Goal: Information Seeking & Learning: Learn about a topic

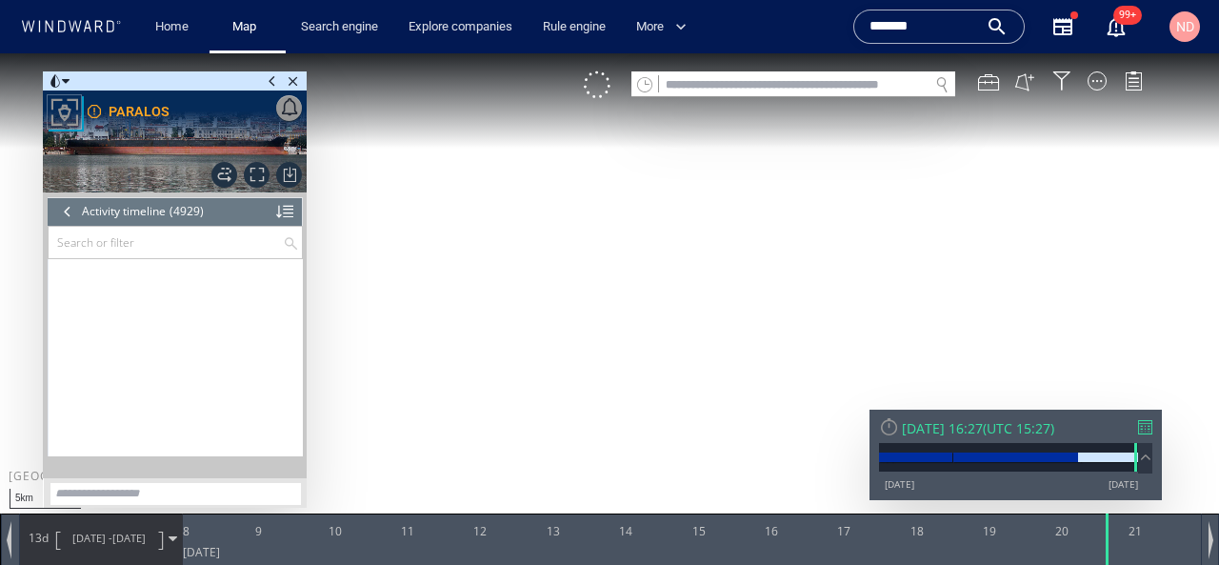
scroll to position [254755, 0]
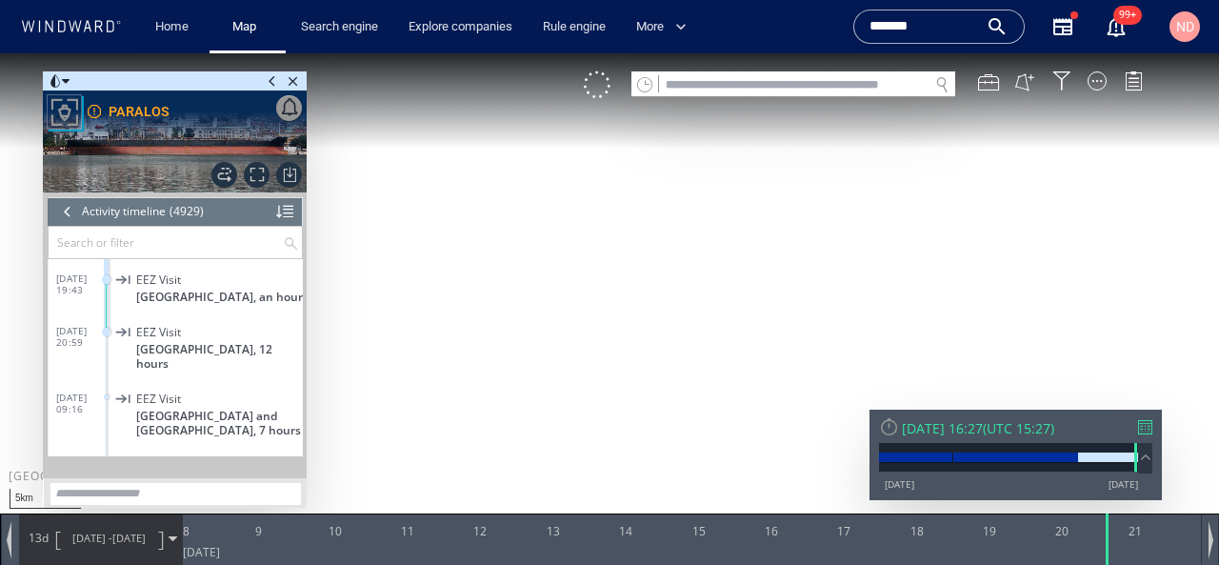
click at [848, 79] on input "text" at bounding box center [794, 85] width 270 height 26
paste input "*******"
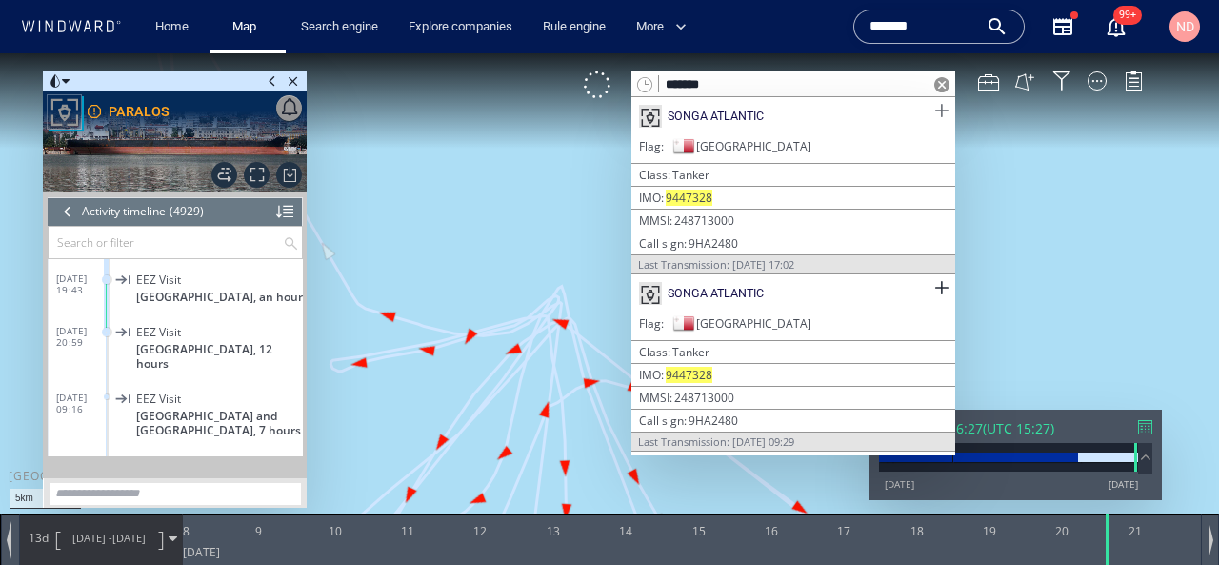
type input "*******"
click at [940, 106] on span at bounding box center [942, 111] width 24 height 24
click at [944, 284] on span at bounding box center [942, 288] width 24 height 24
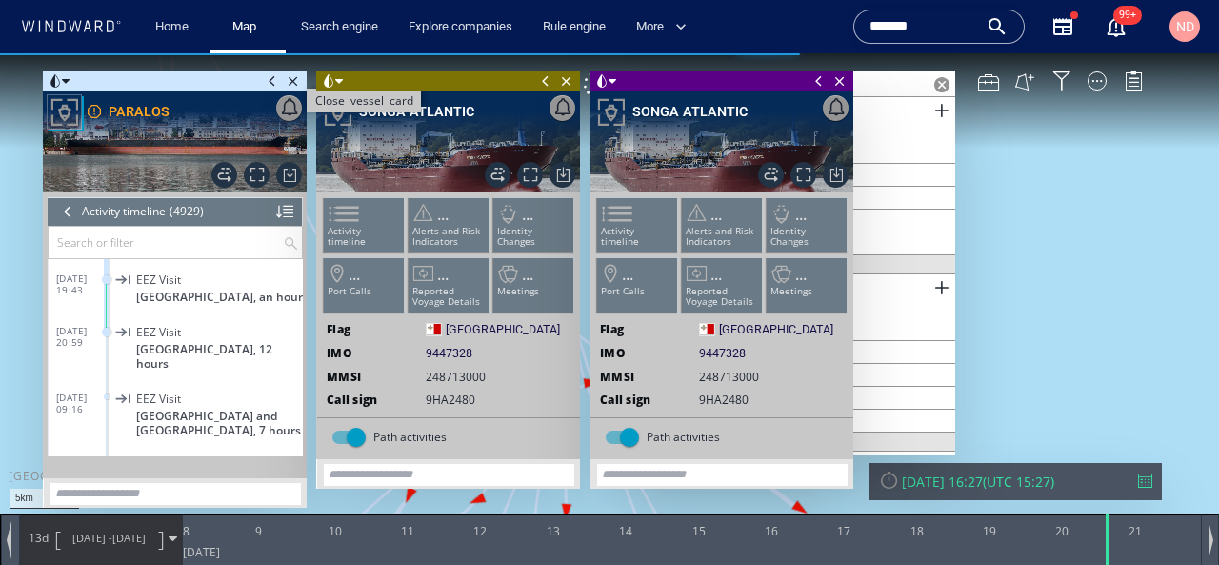
click at [297, 81] on span "Close vessel card" at bounding box center [293, 80] width 21 height 19
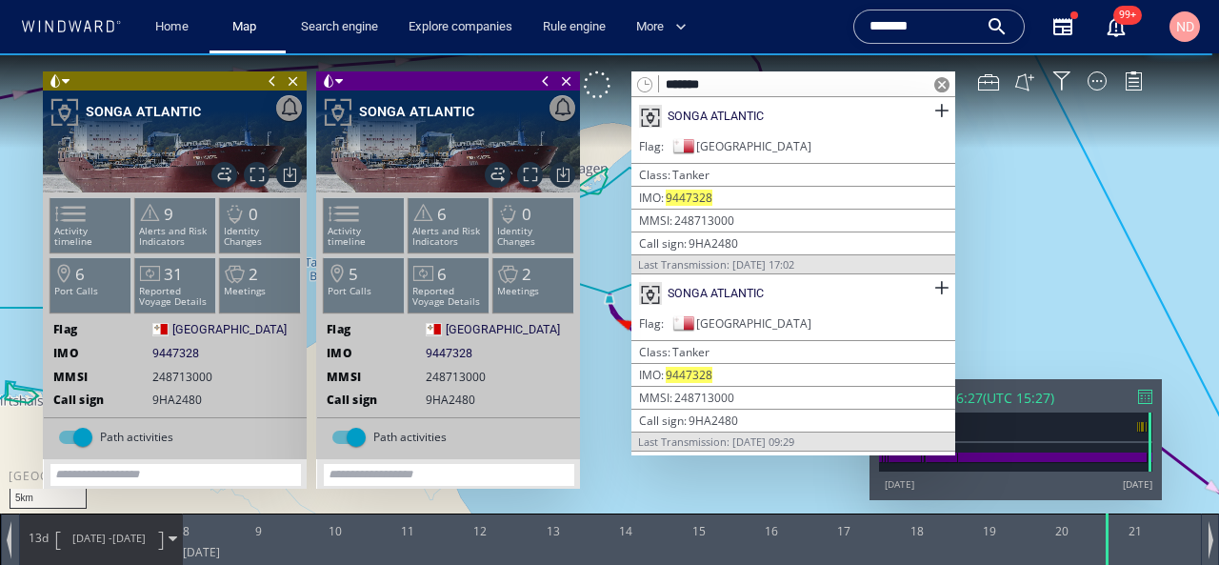
click at [1098, 278] on canvas "Map" at bounding box center [609, 299] width 1219 height 492
click at [935, 88] on span at bounding box center [941, 84] width 15 height 15
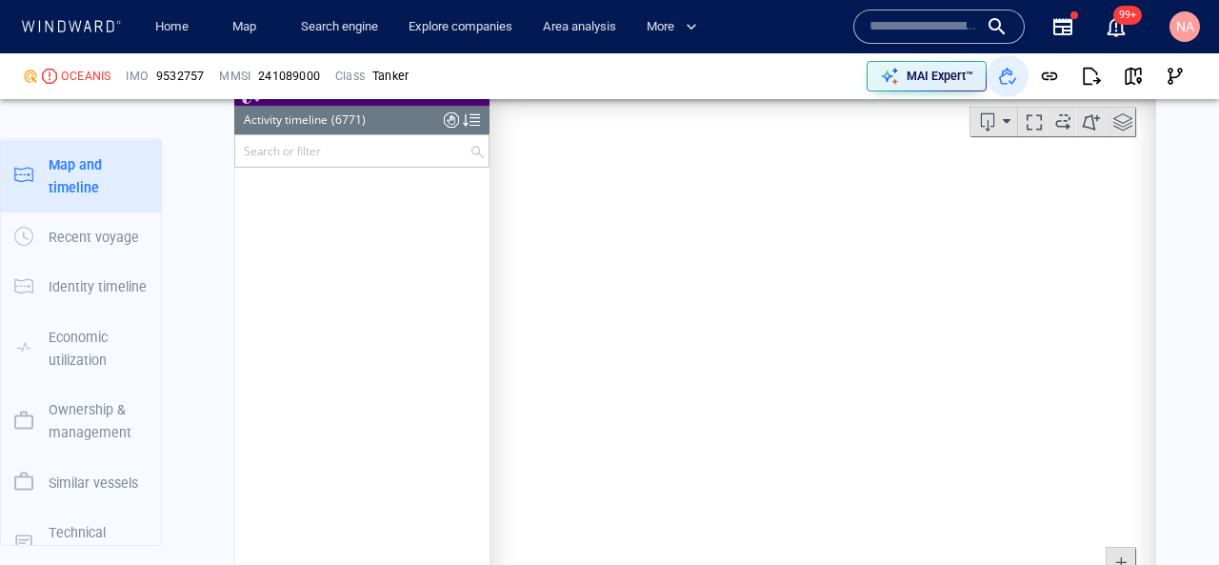
scroll to position [354202, 0]
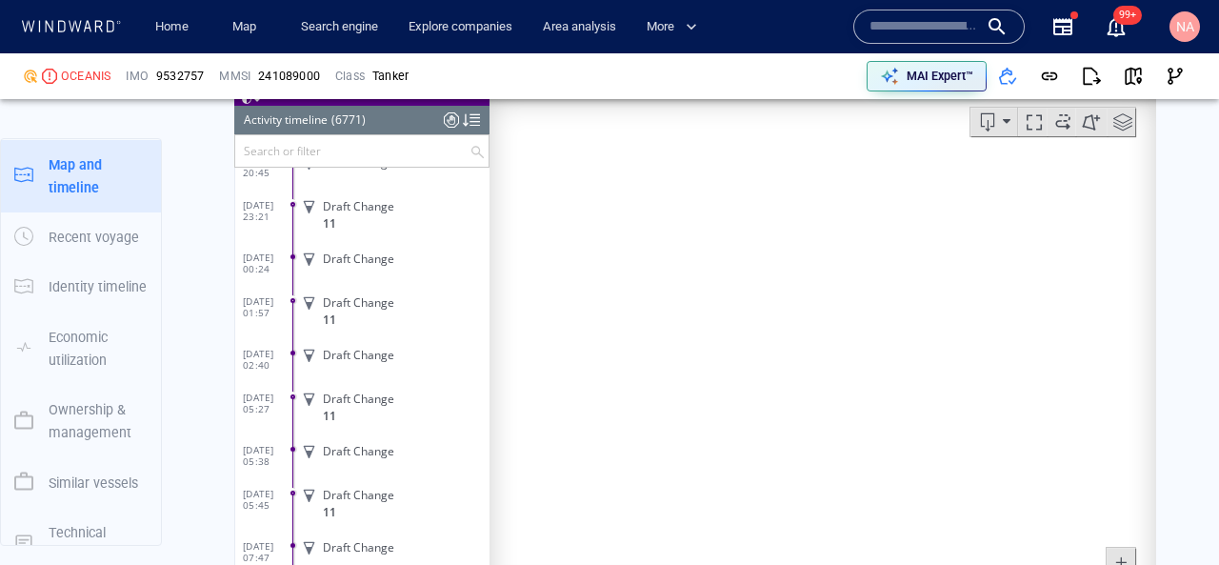
click at [920, 30] on input "text" at bounding box center [924, 26] width 109 height 29
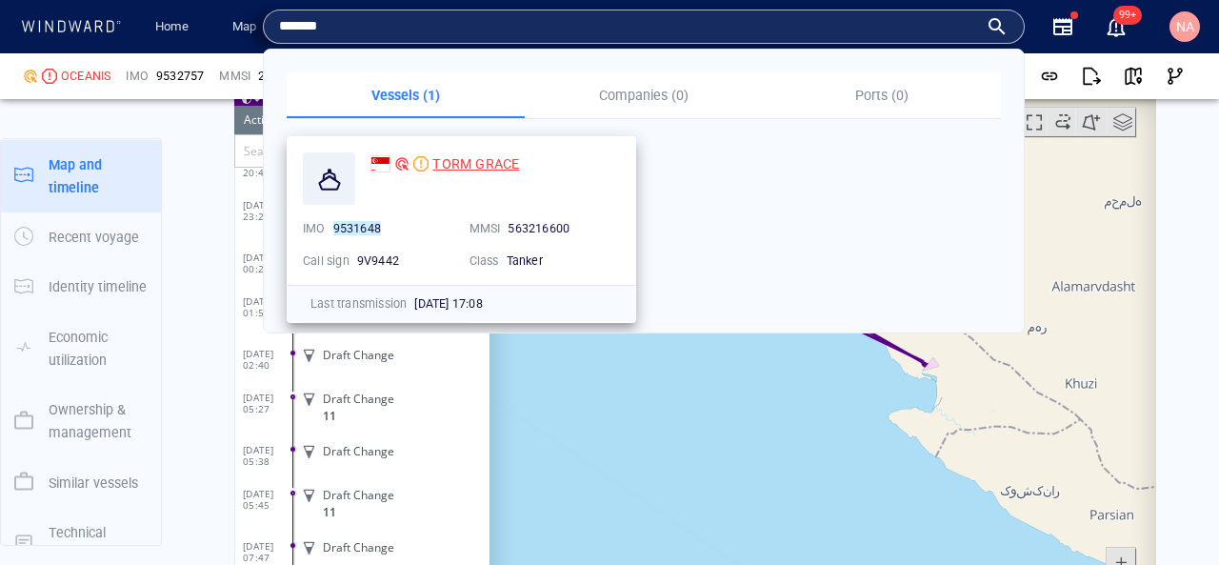
type input "*******"
click at [486, 169] on span "TORM GRACE" at bounding box center [475, 163] width 87 height 15
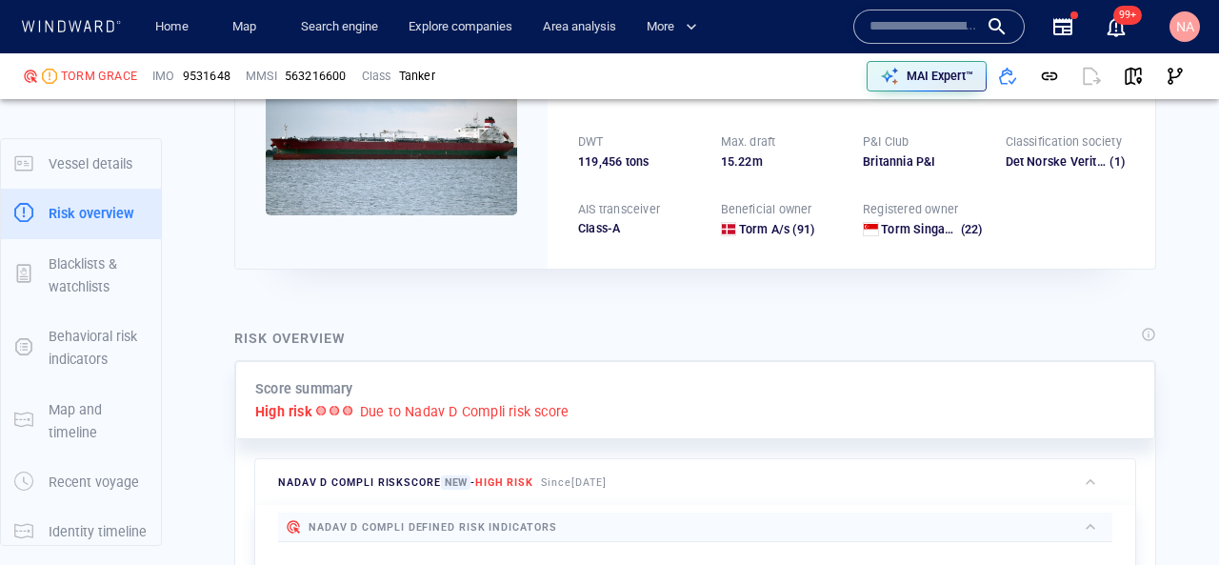
scroll to position [50, 0]
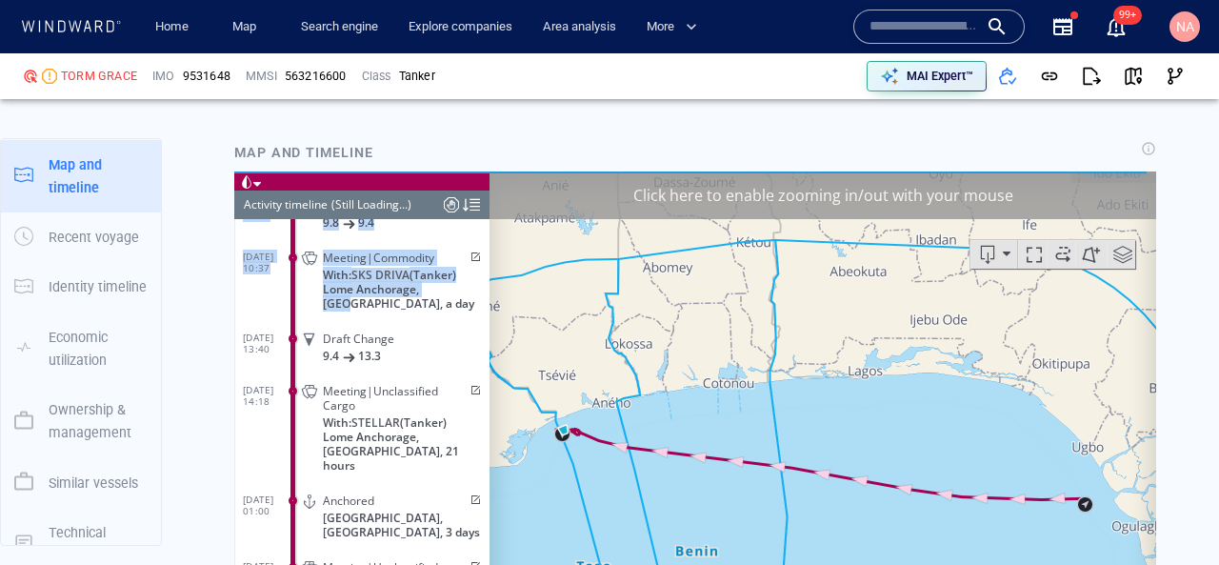
scroll to position [7649, 0]
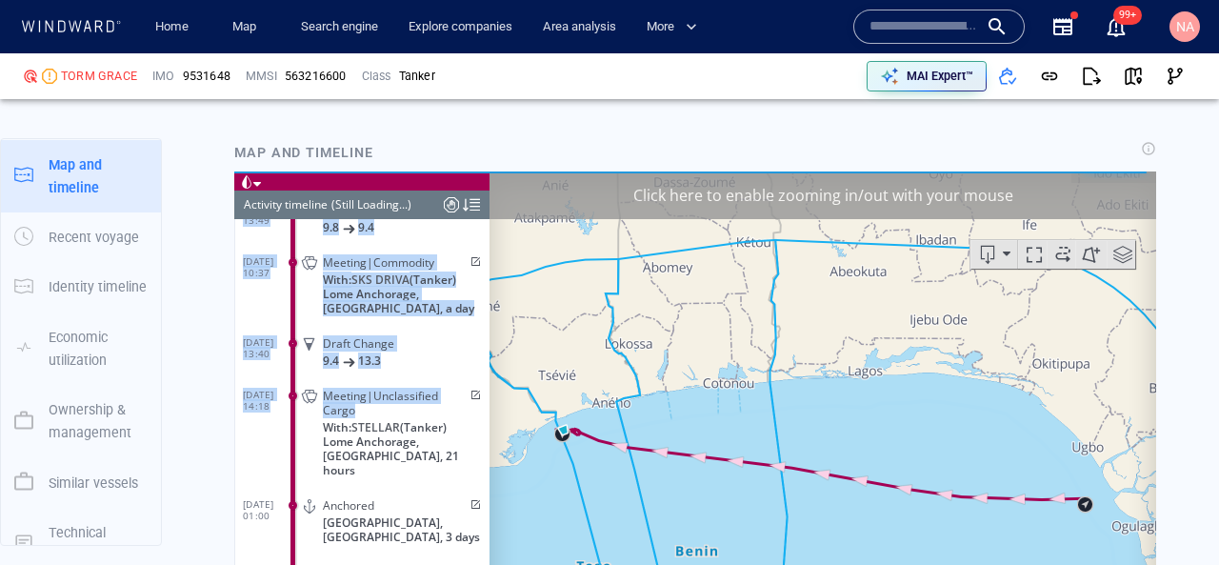
drag, startPoint x: 452, startPoint y: 205, endPoint x: 302, endPoint y: 362, distance: 217.6
click at [302, 362] on section "Loading vessel activities... Activity timeline (Still Loading...) 31/08/25 09:3…" at bounding box center [361, 474] width 255 height 569
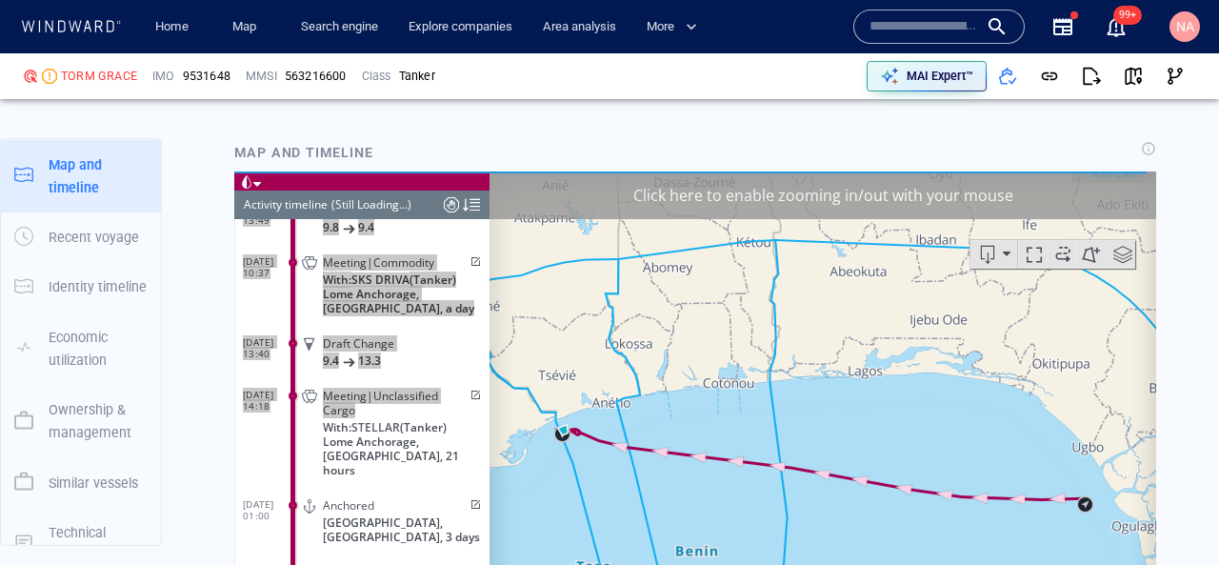
click at [234, 240] on iframe at bounding box center [695, 466] width 922 height 591
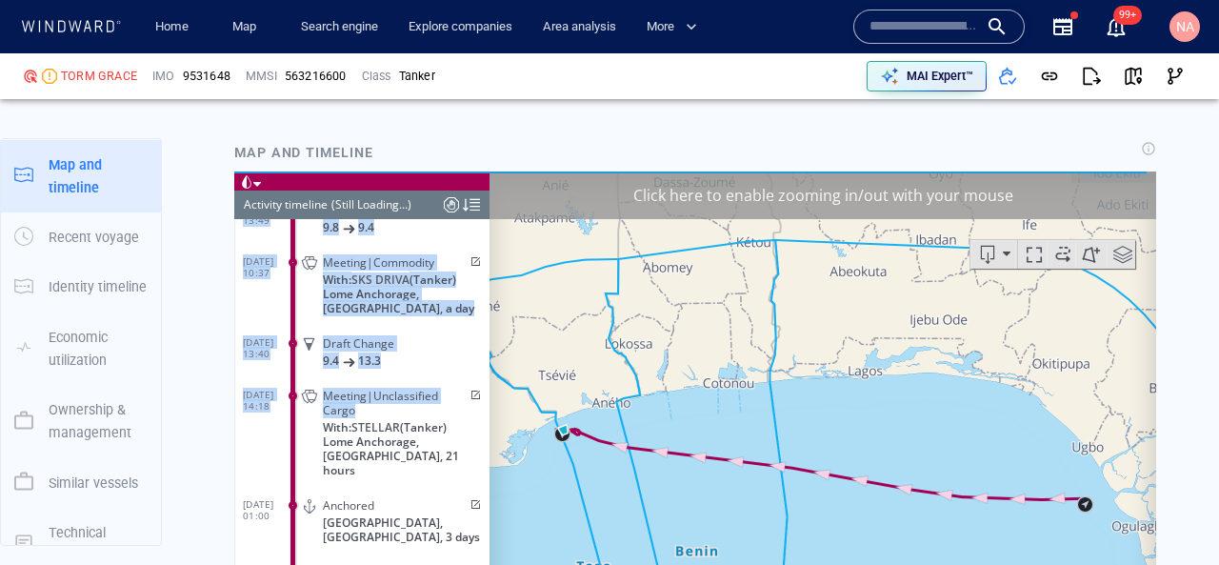
click at [262, 255] on dl "03/09/25 10:37 Meeting|Commodity With: SKS DRIVA (Tanker) Lome Anchorage, Togo,…" at bounding box center [366, 281] width 247 height 81
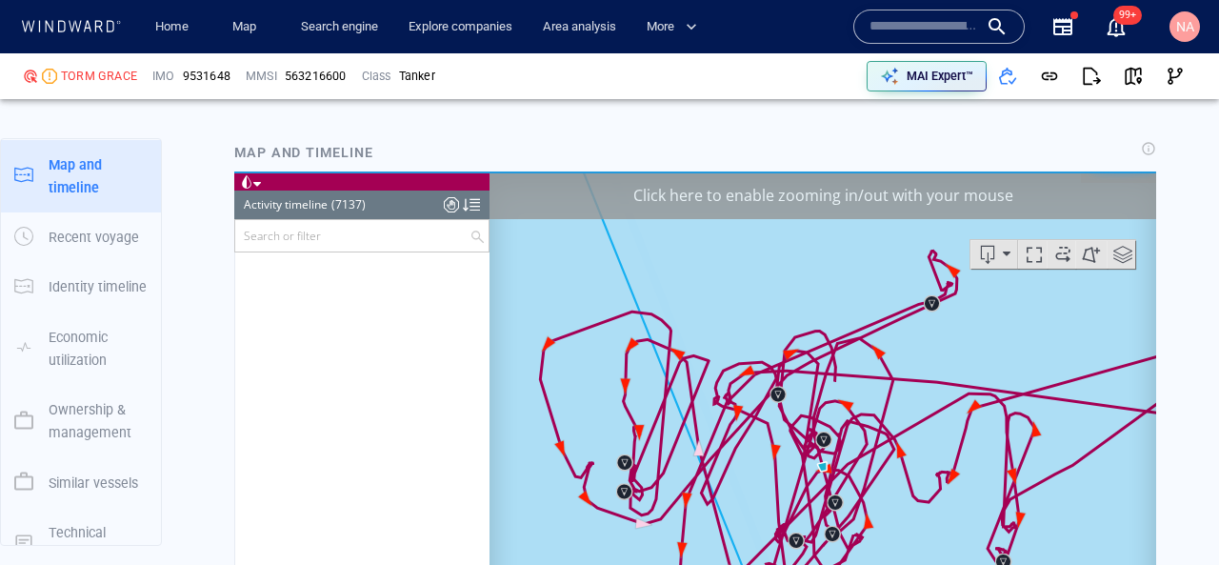
scroll to position [373375, 0]
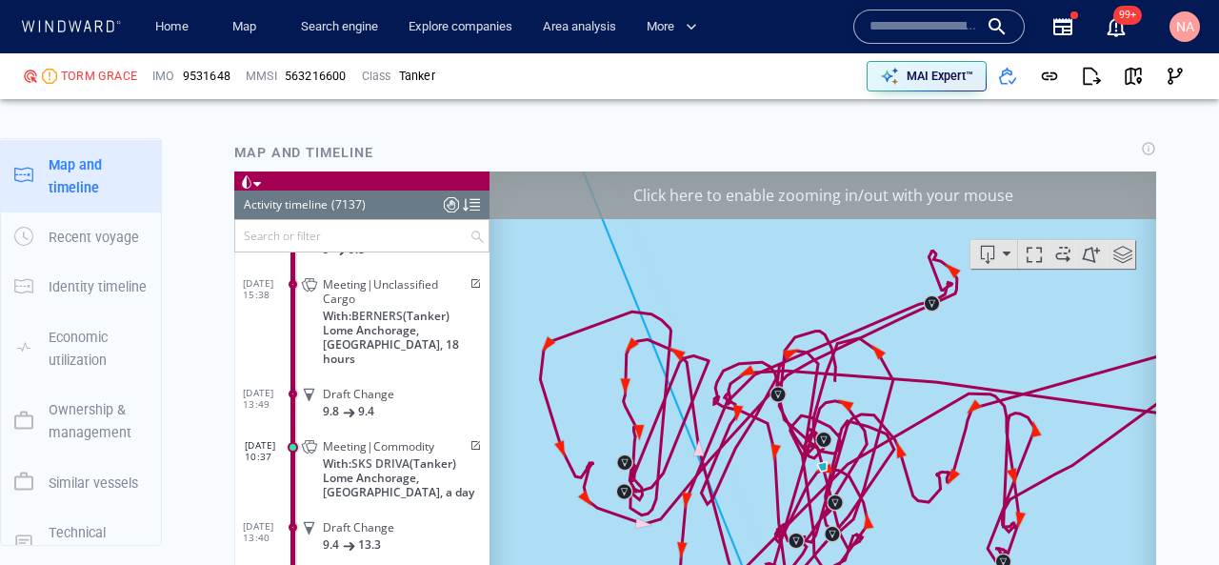
click at [452, 205] on div at bounding box center [451, 204] width 15 height 29
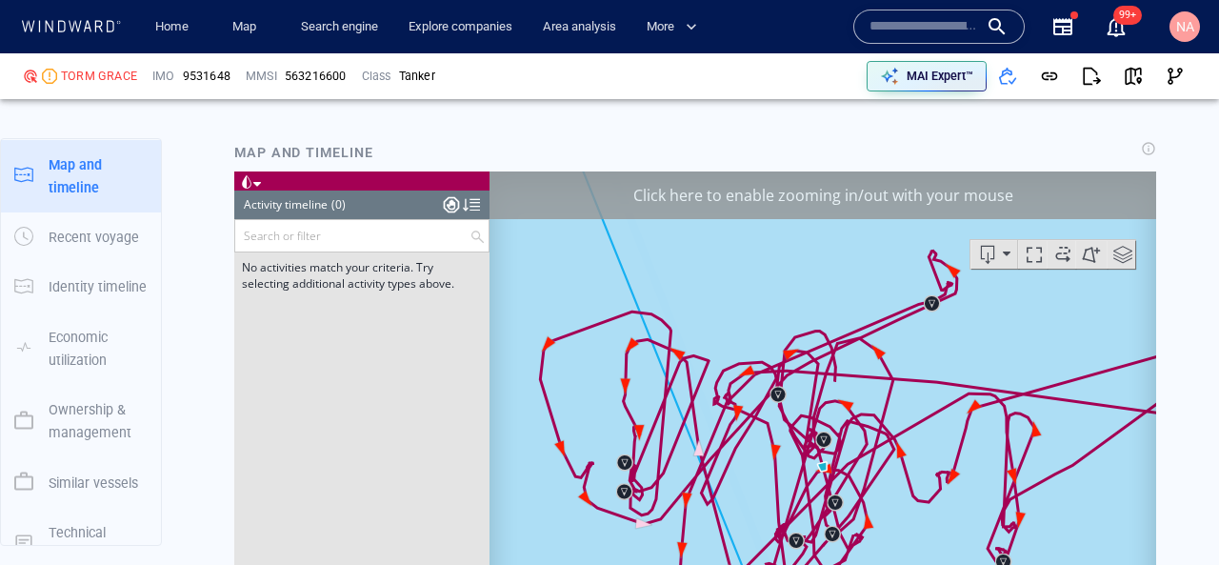
click at [452, 204] on div at bounding box center [451, 204] width 15 height 29
